Goal: Task Accomplishment & Management: Manage account settings

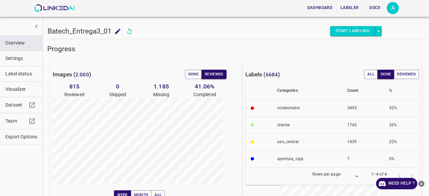
scroll to position [36, 0]
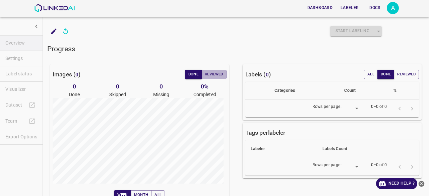
click at [211, 79] on button "Reviewed" at bounding box center [213, 74] width 25 height 9
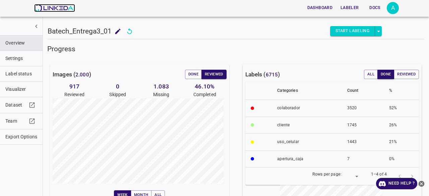
click at [60, 8] on img at bounding box center [54, 8] width 41 height 8
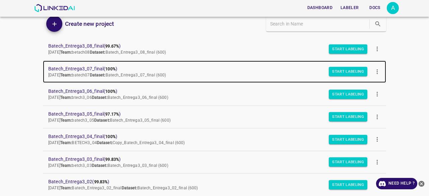
scroll to position [20, 0]
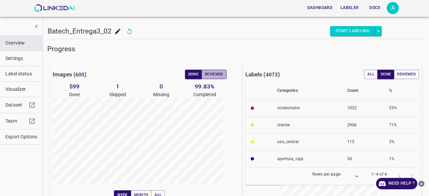
click at [220, 75] on button "Reviewed" at bounding box center [213, 74] width 25 height 9
click at [208, 75] on button "Reviewed" at bounding box center [213, 74] width 25 height 9
click at [210, 71] on button "Reviewed" at bounding box center [213, 74] width 25 height 9
click at [214, 78] on button "Reviewed" at bounding box center [213, 74] width 25 height 9
click at [213, 75] on button "Reviewed" at bounding box center [213, 74] width 25 height 9
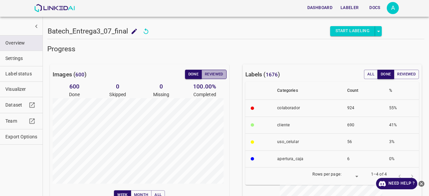
click at [208, 71] on button "Reviewed" at bounding box center [213, 74] width 25 height 9
click at [215, 70] on button "Reviewed" at bounding box center [213, 74] width 25 height 9
